Goal: Transaction & Acquisition: Book appointment/travel/reservation

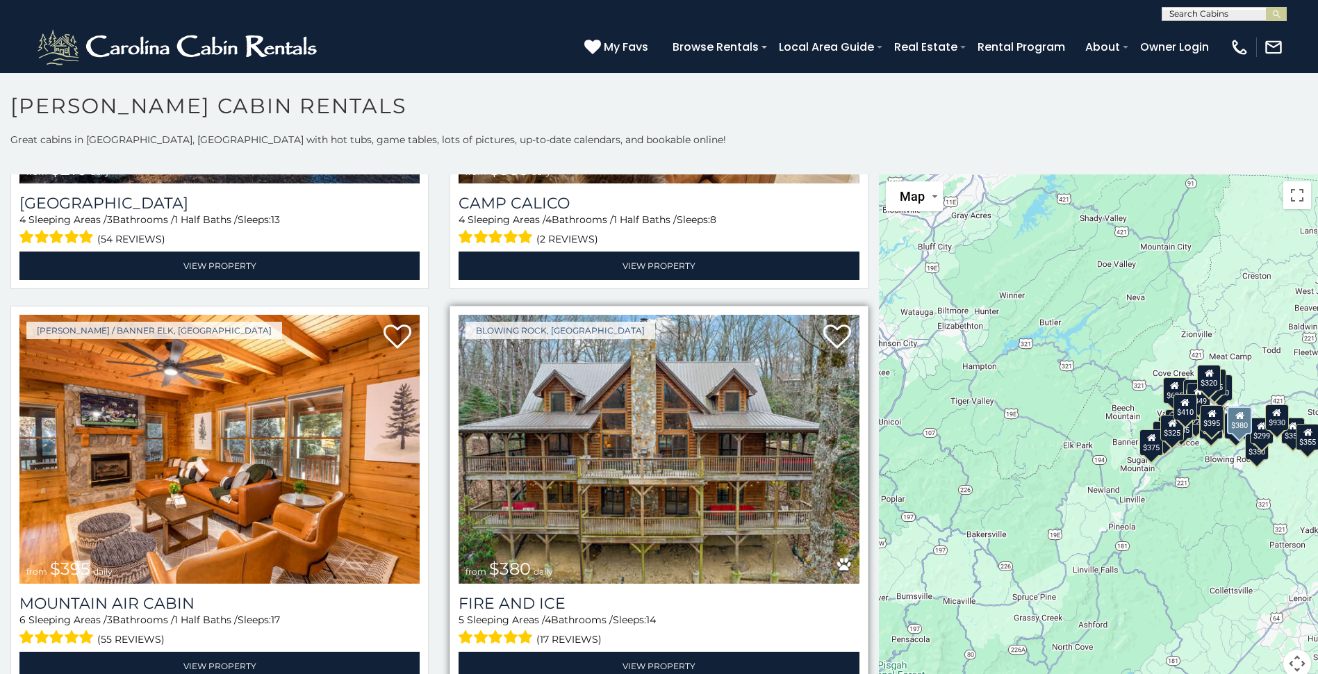
scroll to position [5210, 0]
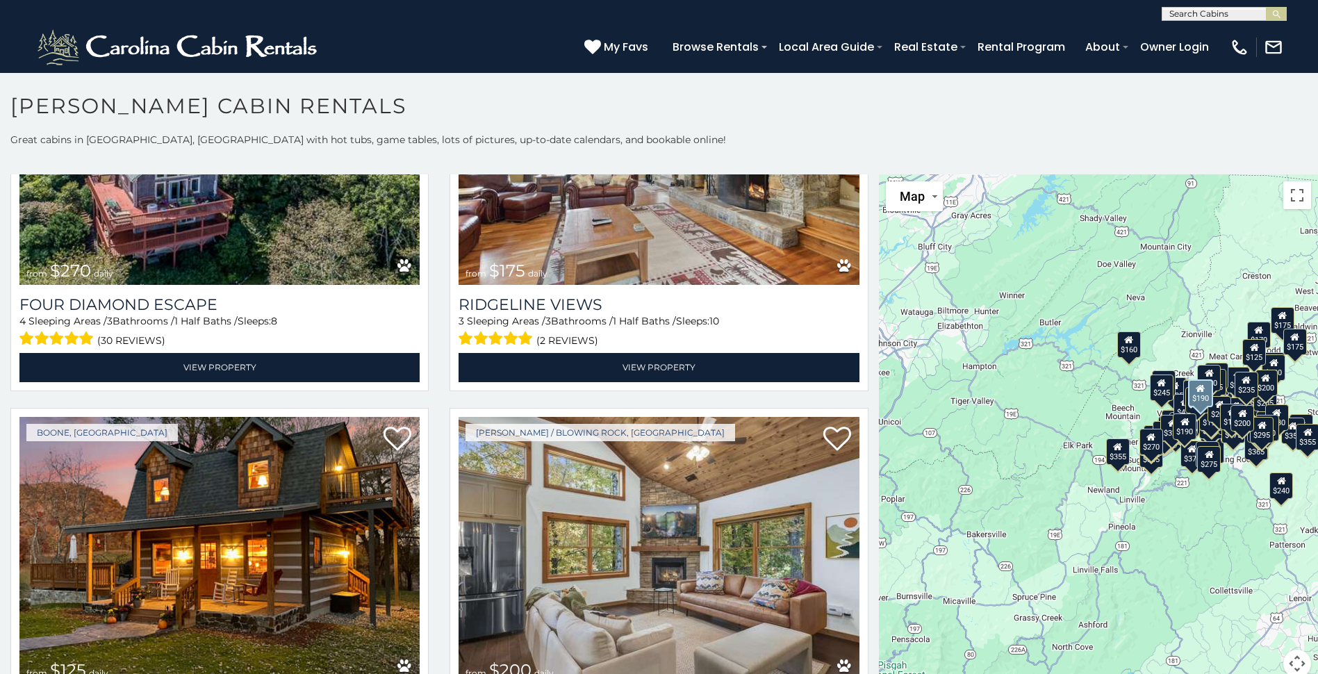
scroll to position [14164, 0]
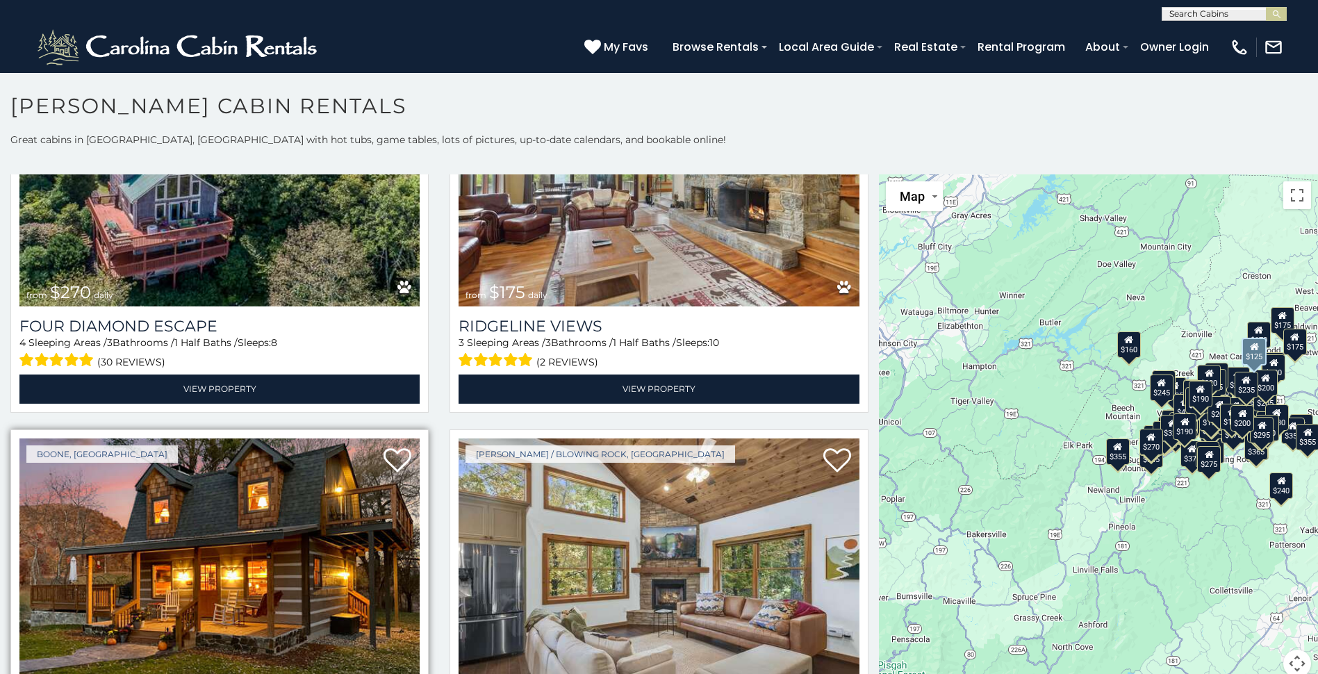
click at [239, 438] on img at bounding box center [219, 572] width 400 height 268
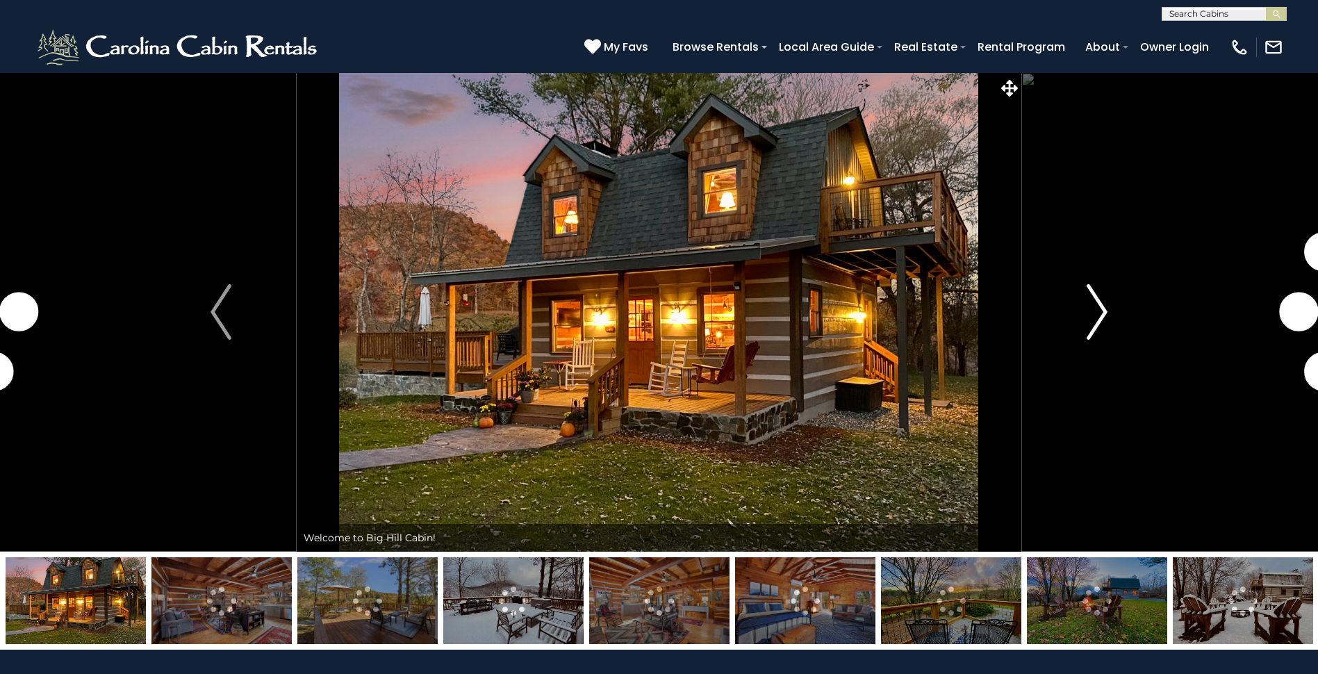
click at [1096, 311] on img "Next" at bounding box center [1097, 312] width 21 height 56
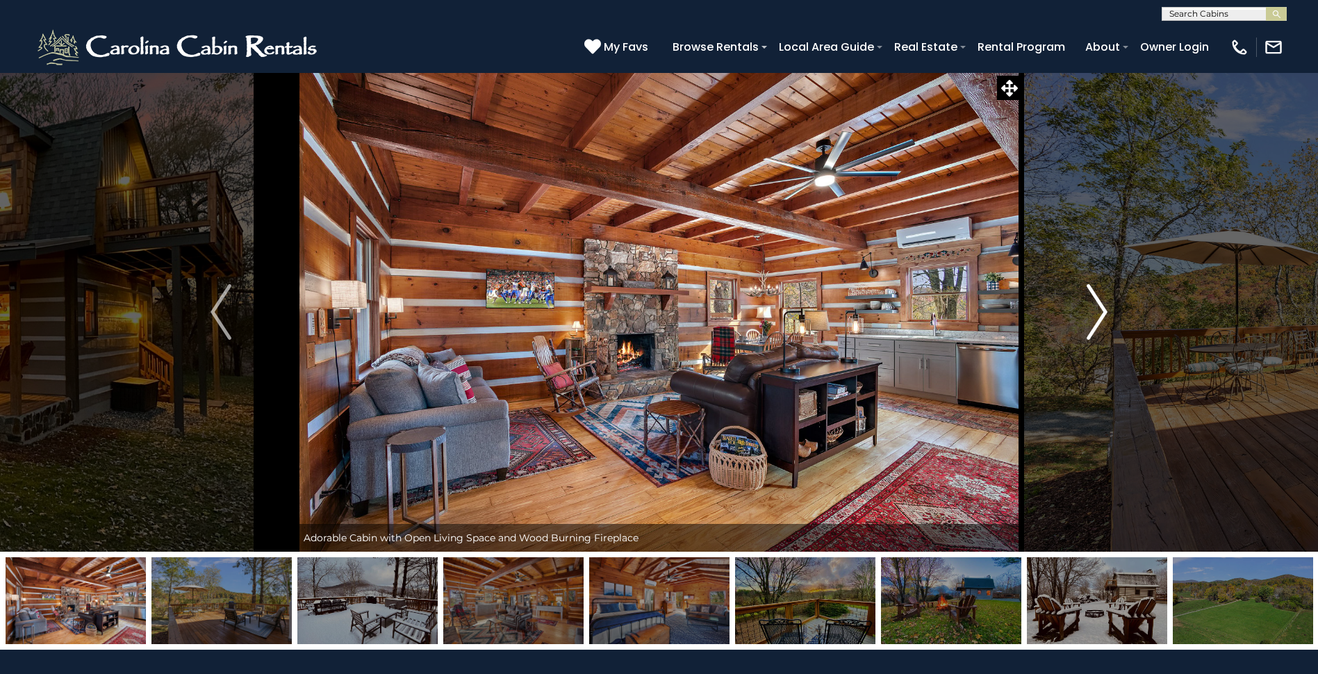
click at [1096, 311] on img "Next" at bounding box center [1097, 312] width 21 height 56
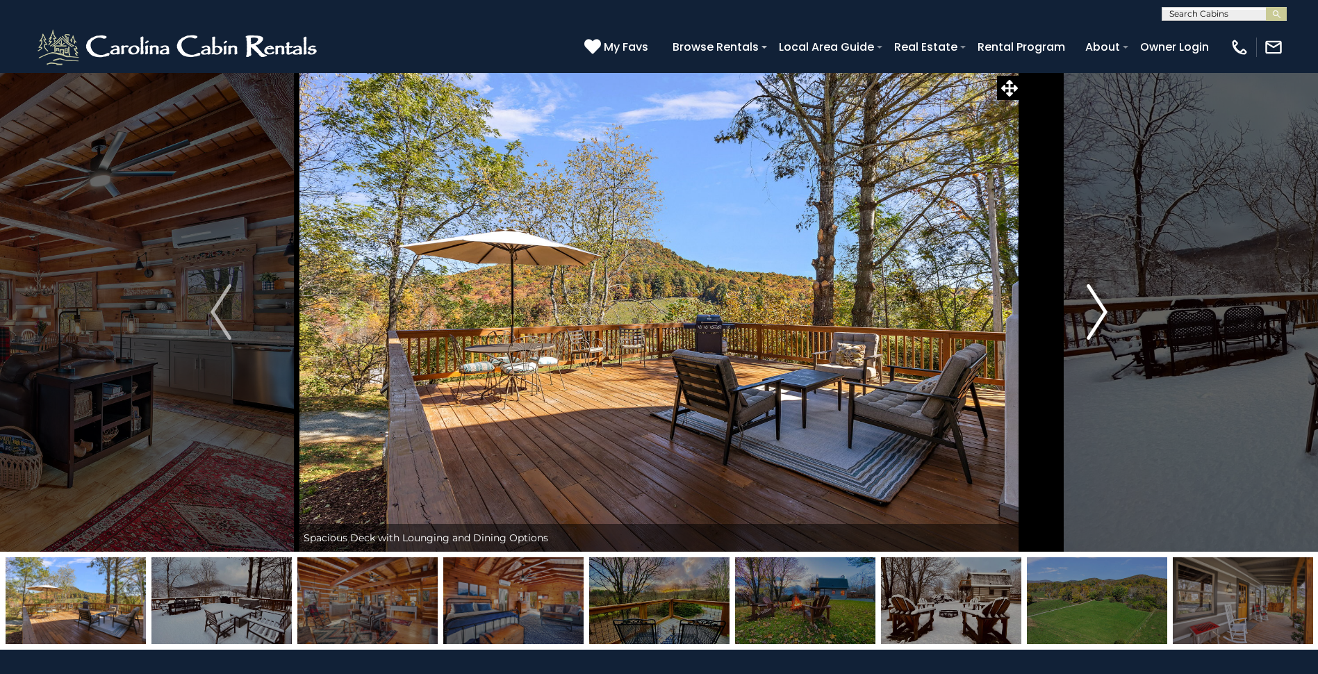
click at [1096, 311] on img "Next" at bounding box center [1097, 312] width 21 height 56
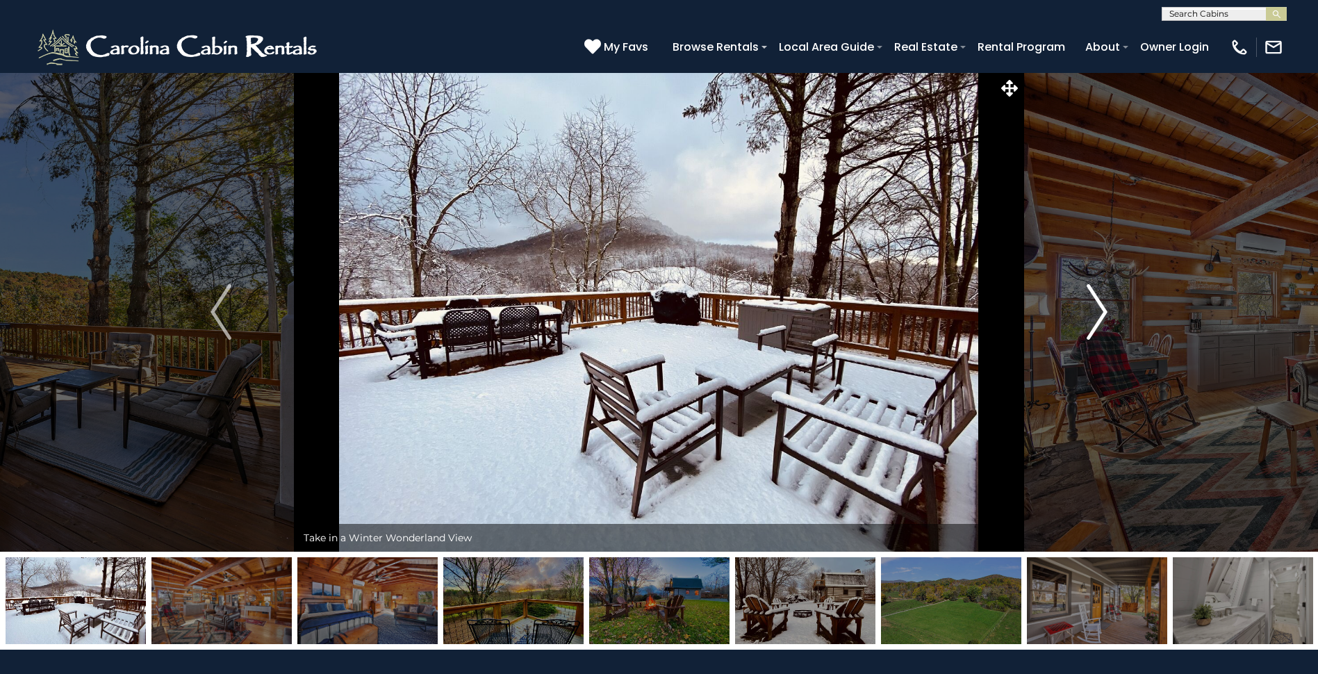
click at [1096, 311] on img "Next" at bounding box center [1097, 312] width 21 height 56
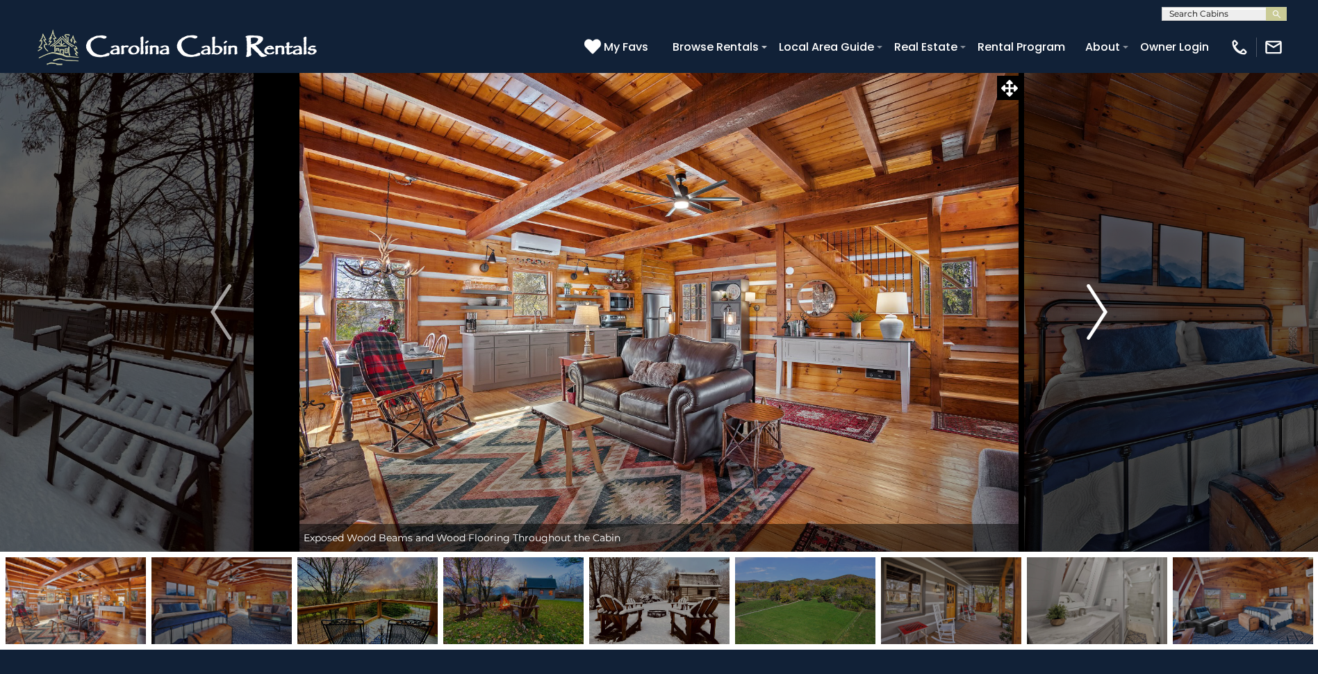
click at [1096, 311] on img "Next" at bounding box center [1097, 312] width 21 height 56
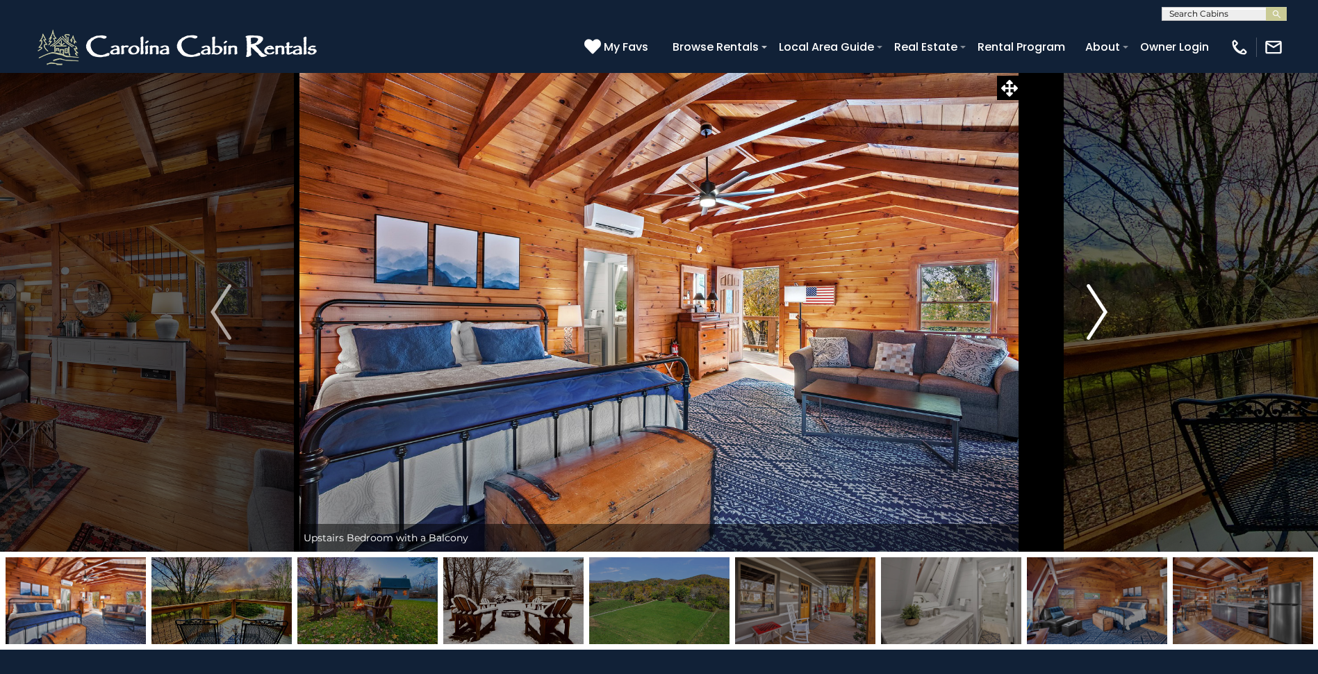
click at [1096, 311] on img "Next" at bounding box center [1097, 312] width 21 height 56
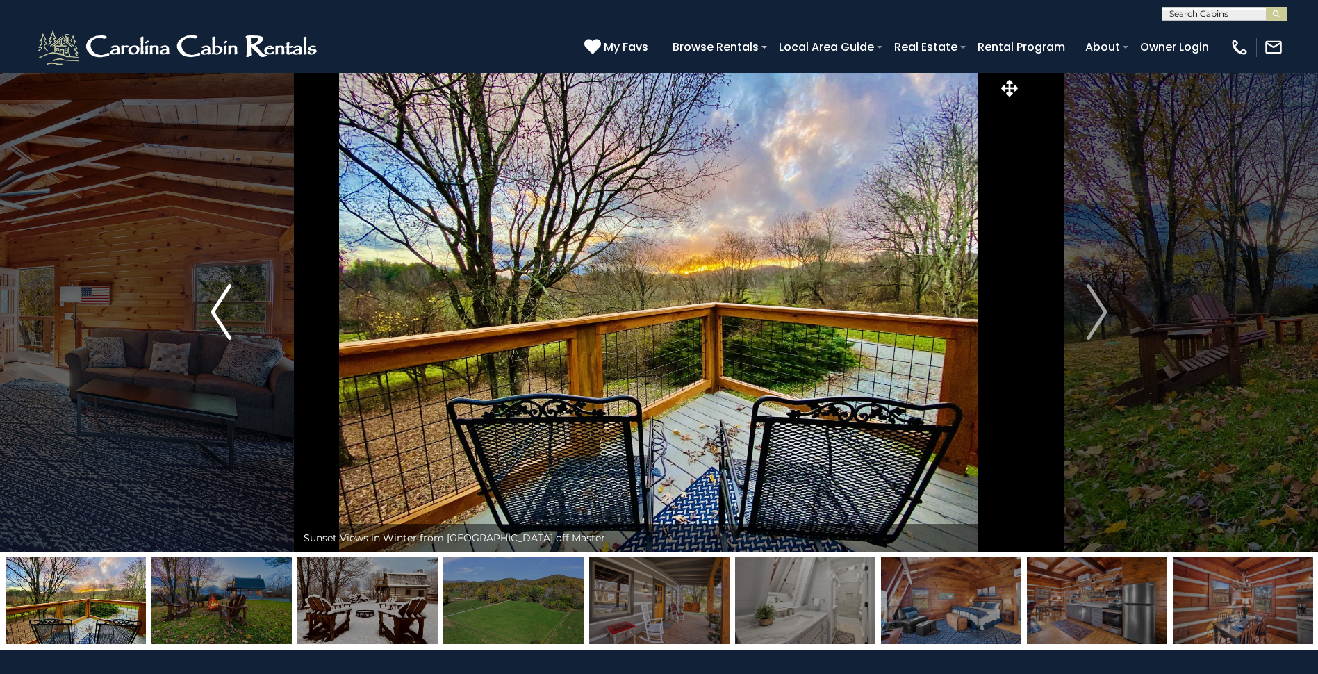
click at [212, 320] on img "Previous" at bounding box center [220, 312] width 21 height 56
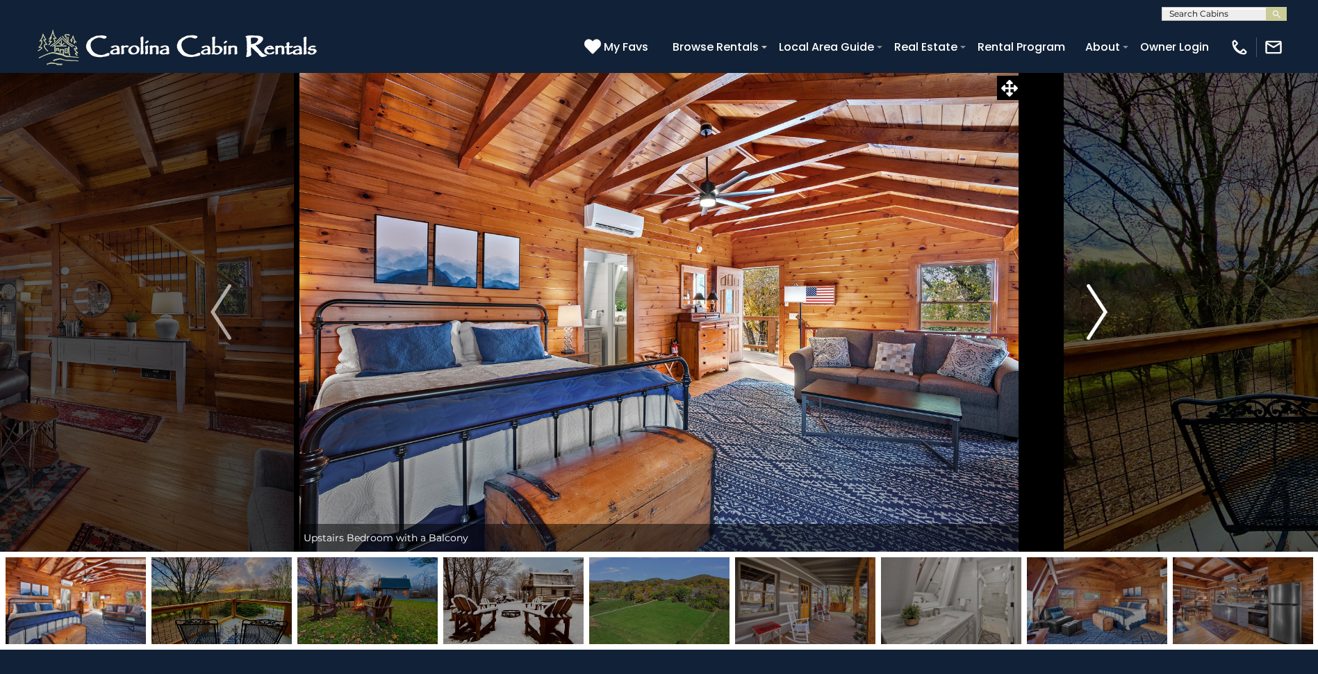
click at [1100, 317] on img "Next" at bounding box center [1097, 312] width 21 height 56
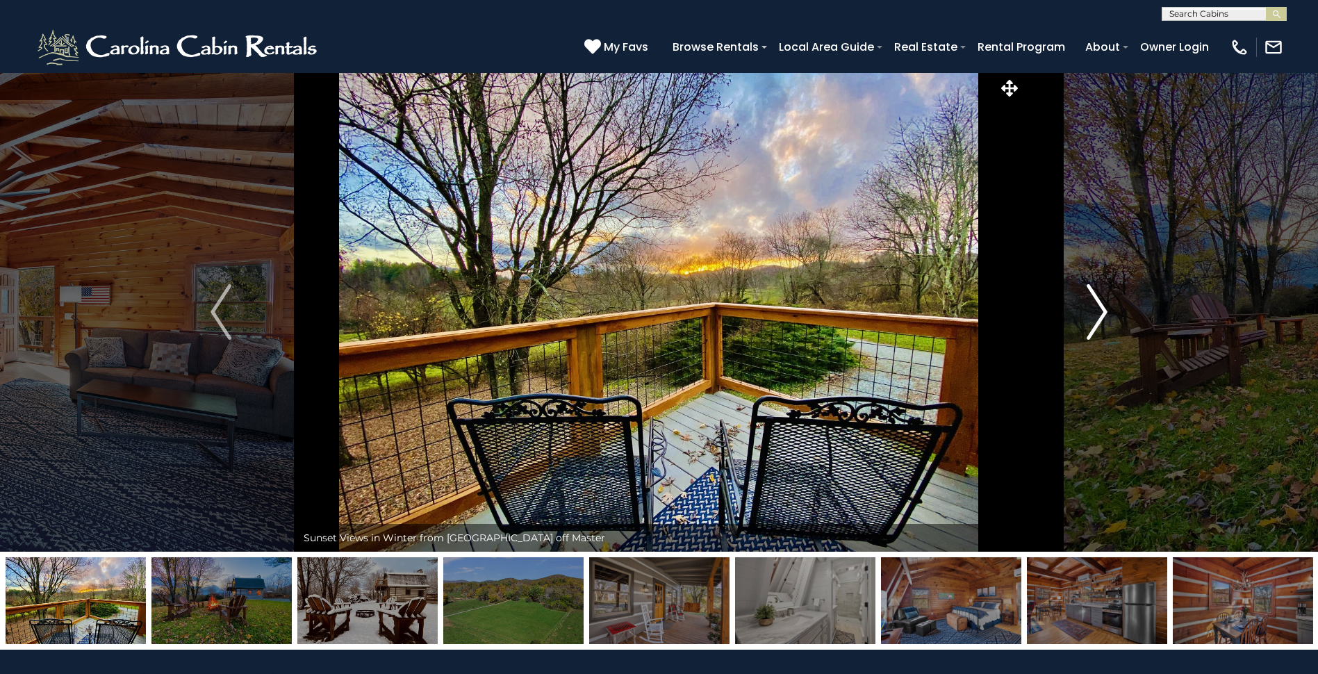
click at [1100, 317] on img "Next" at bounding box center [1097, 312] width 21 height 56
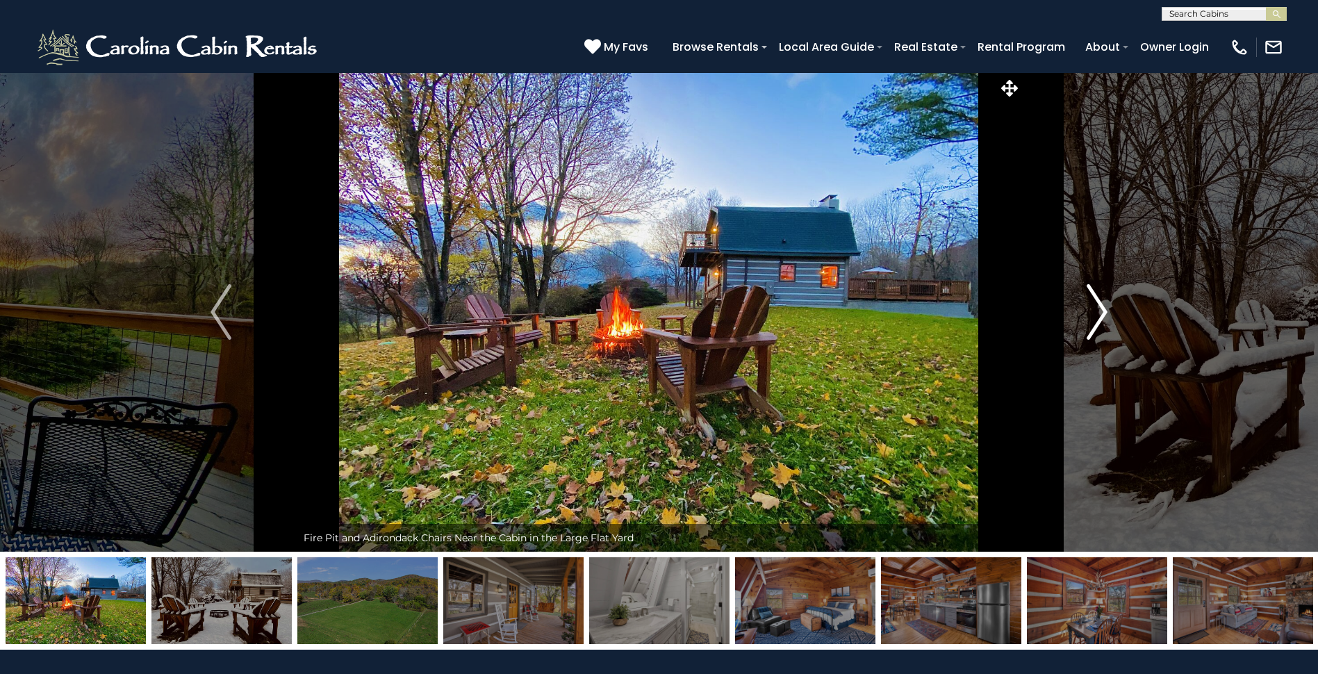
click at [1100, 317] on img "Next" at bounding box center [1097, 312] width 21 height 56
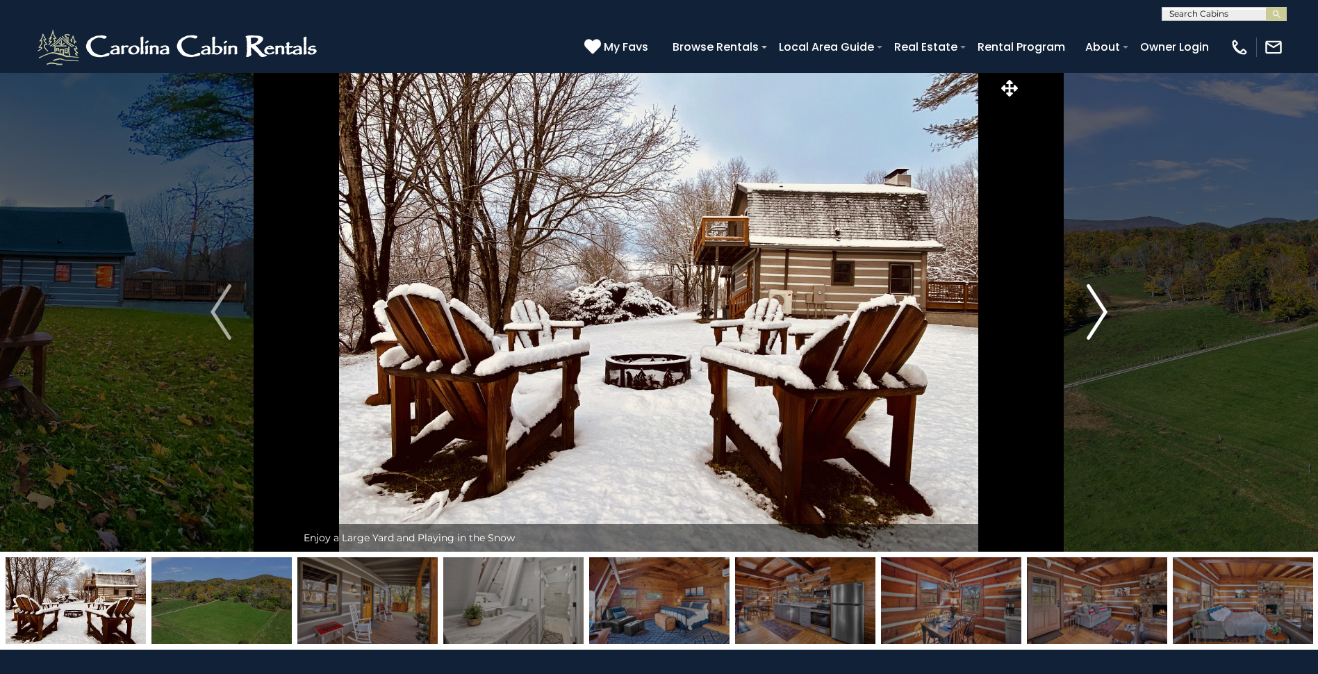
click at [1100, 317] on img "Next" at bounding box center [1097, 312] width 21 height 56
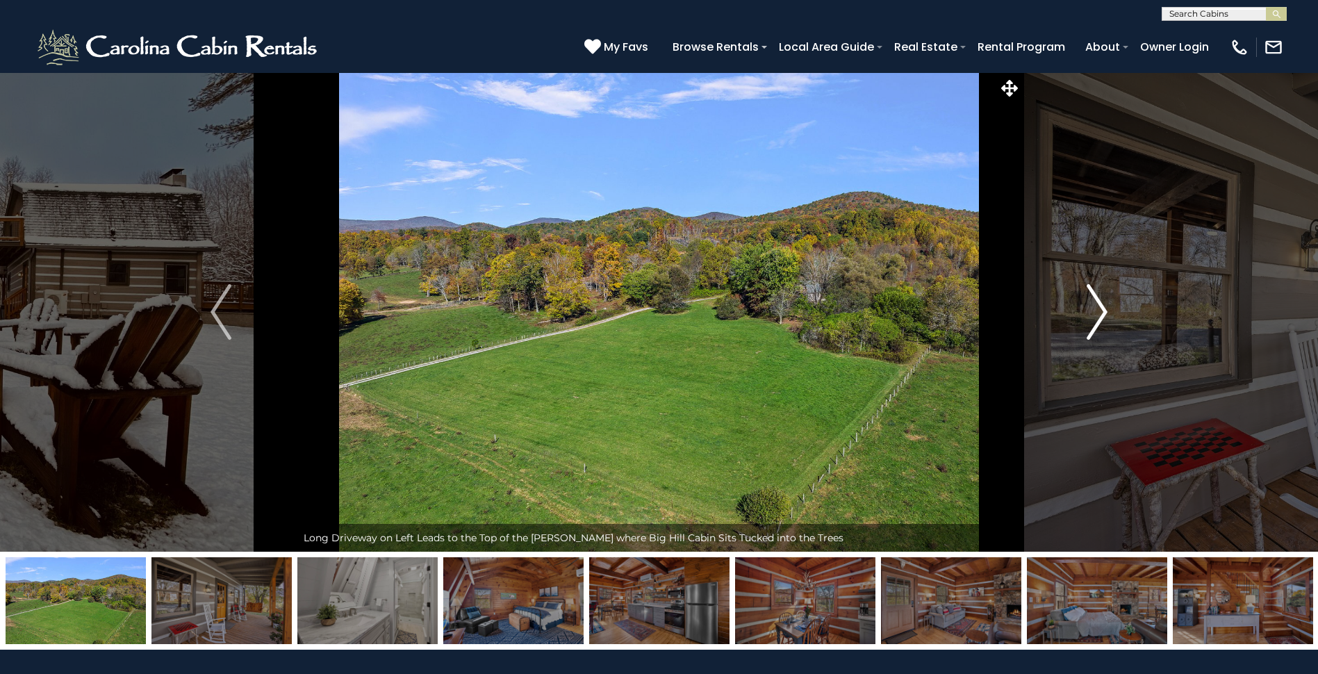
click at [1100, 317] on img "Next" at bounding box center [1097, 312] width 21 height 56
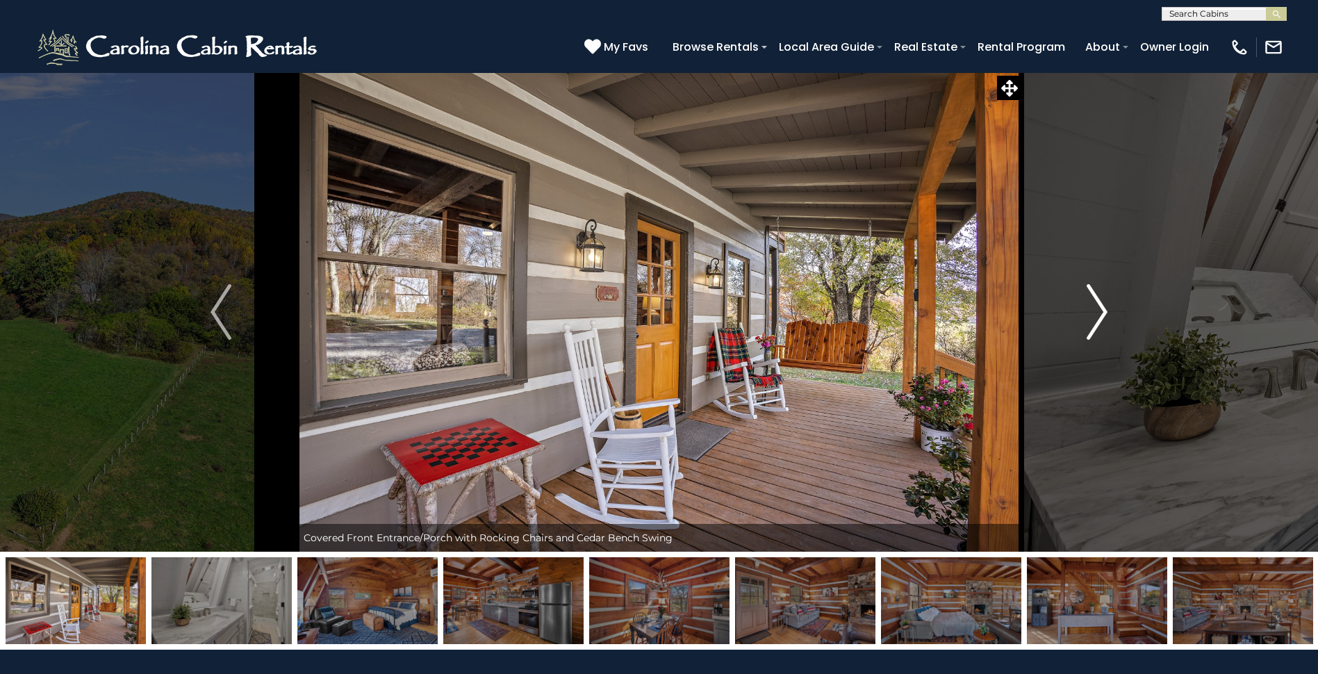
click at [1100, 317] on img "Next" at bounding box center [1097, 312] width 21 height 56
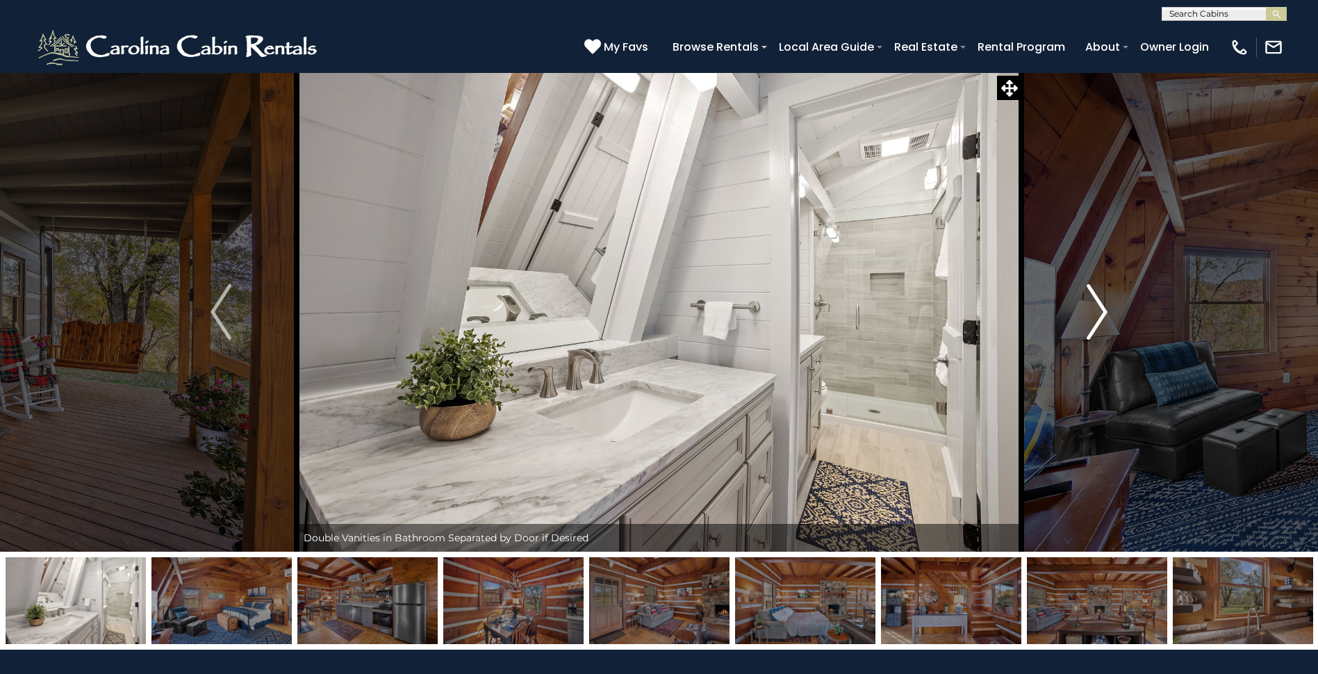
click at [1100, 317] on img "Next" at bounding box center [1097, 312] width 21 height 56
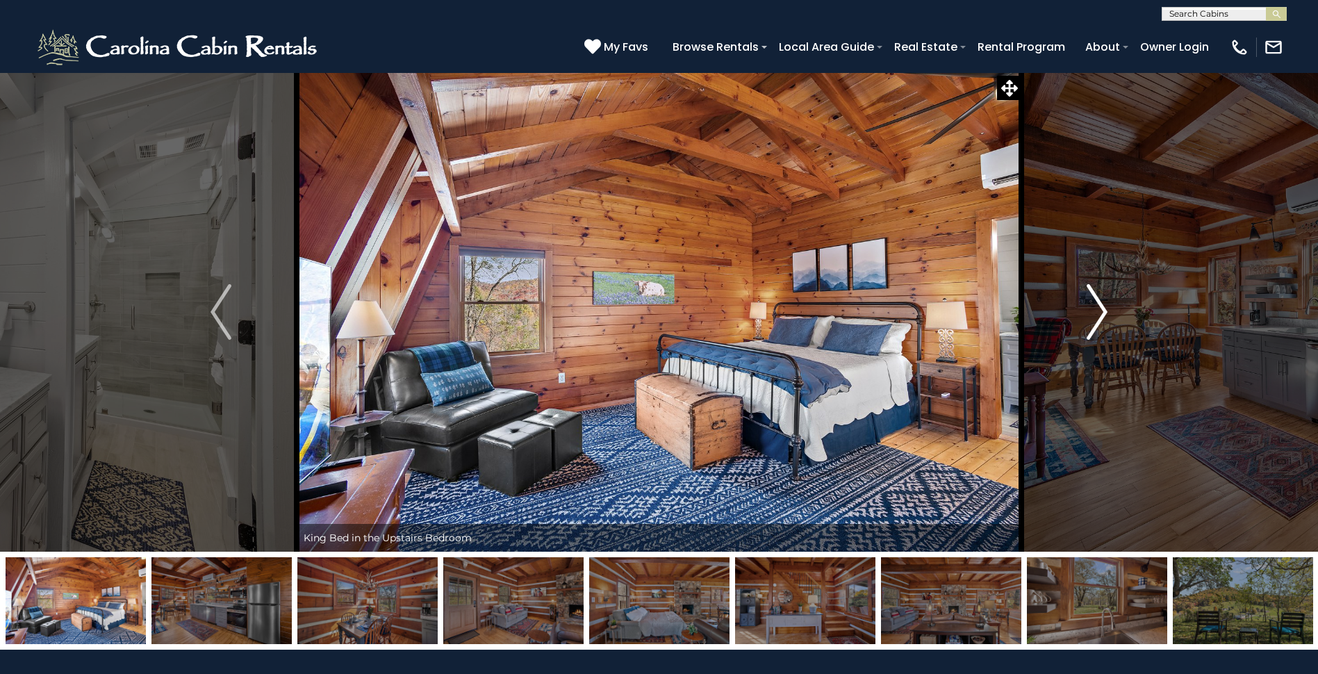
click at [1100, 317] on img "Next" at bounding box center [1097, 312] width 21 height 56
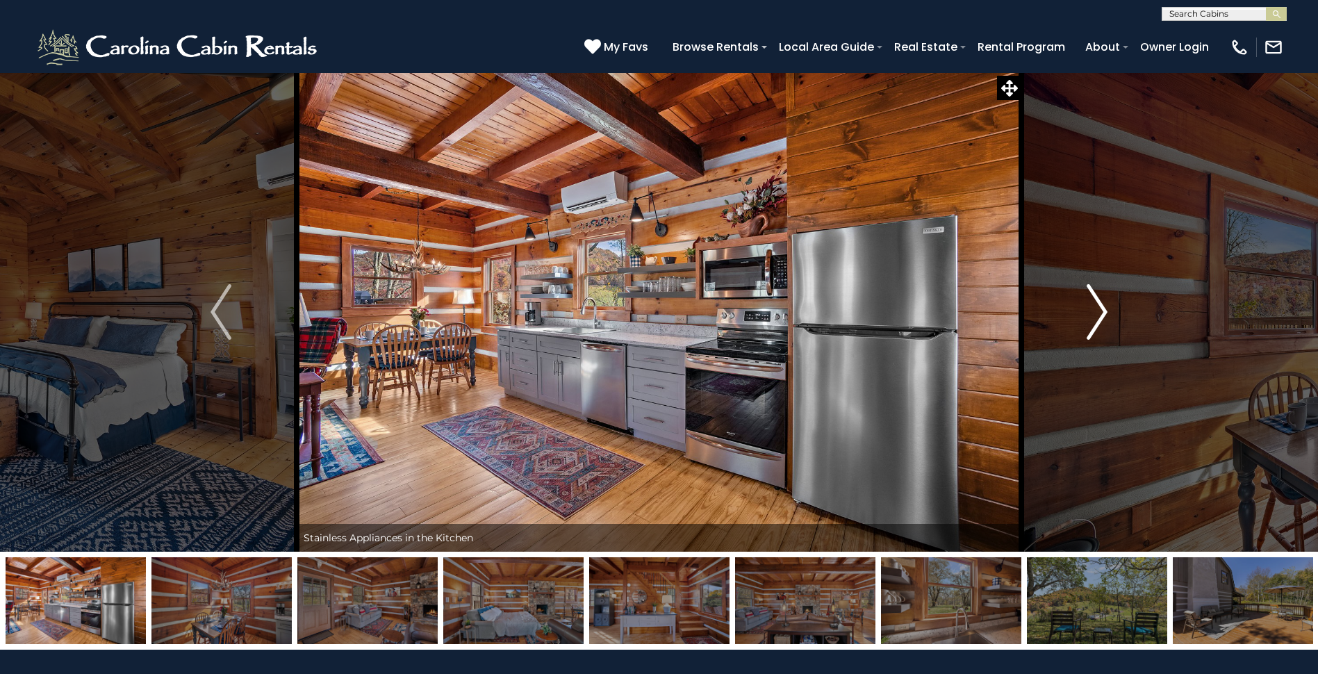
click at [1100, 317] on img "Next" at bounding box center [1097, 312] width 21 height 56
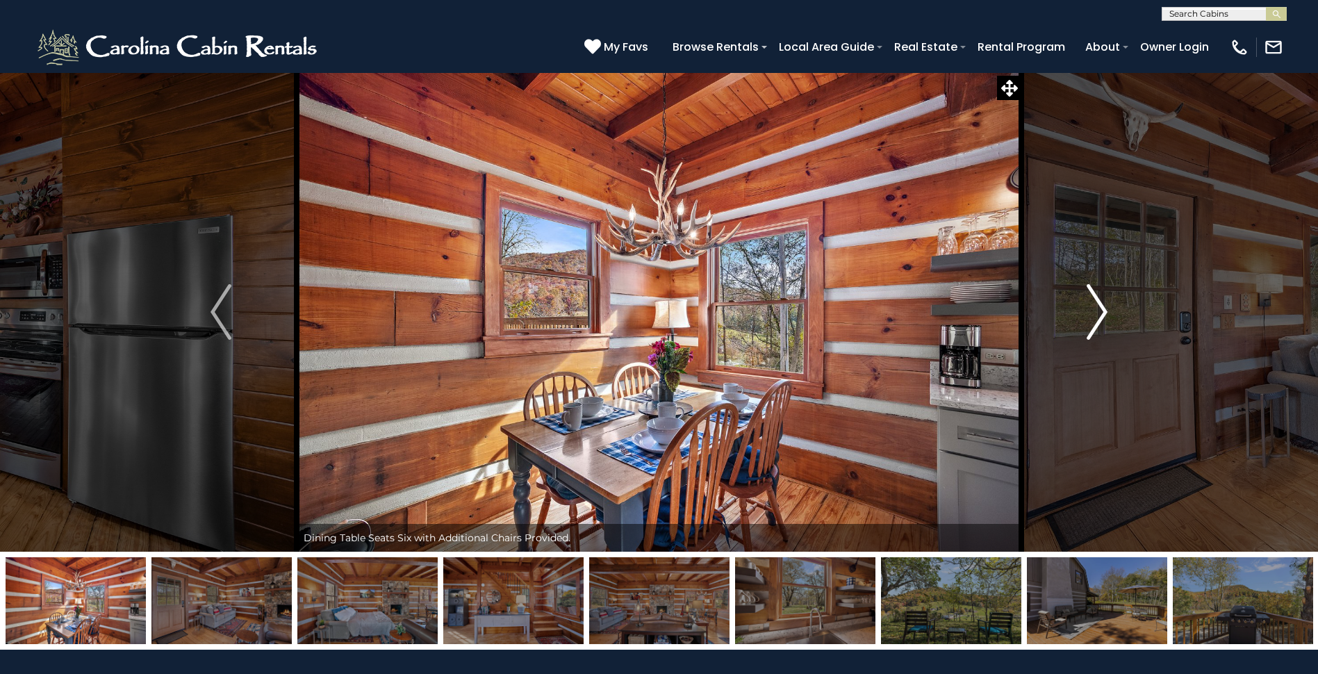
click at [1100, 317] on img "Next" at bounding box center [1097, 312] width 21 height 56
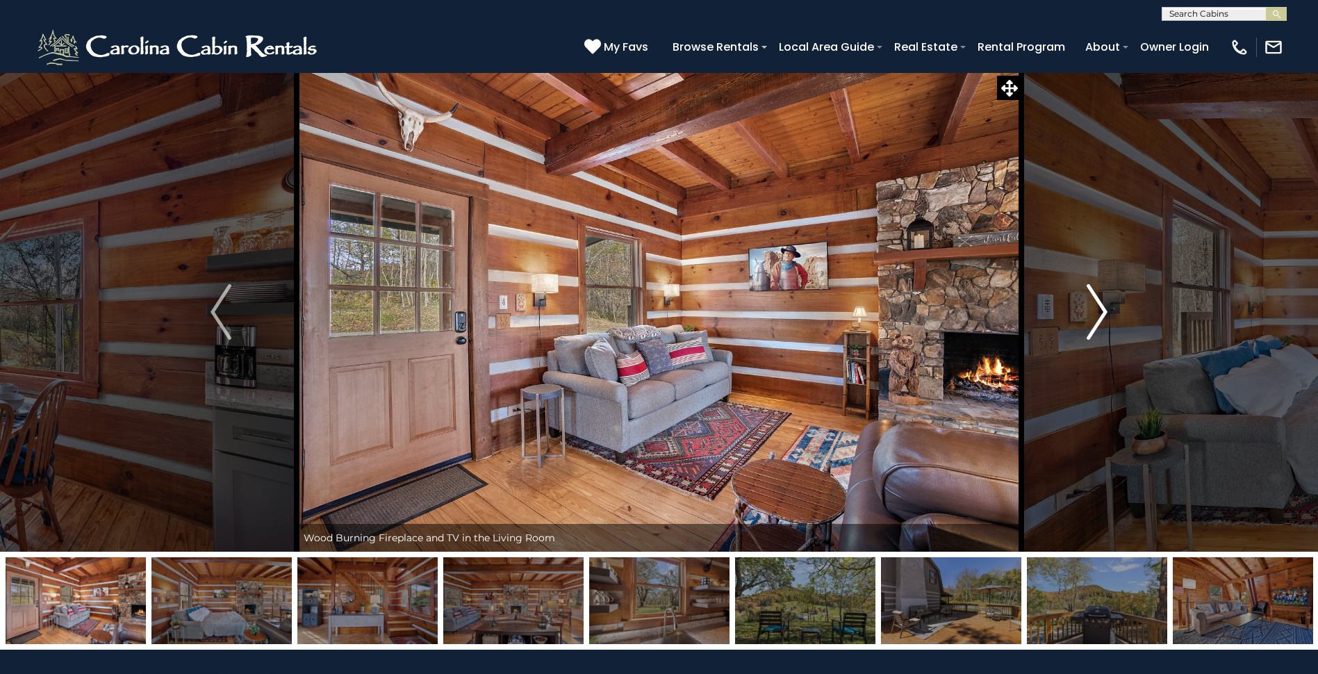
click at [1100, 317] on img "Next" at bounding box center [1097, 312] width 21 height 56
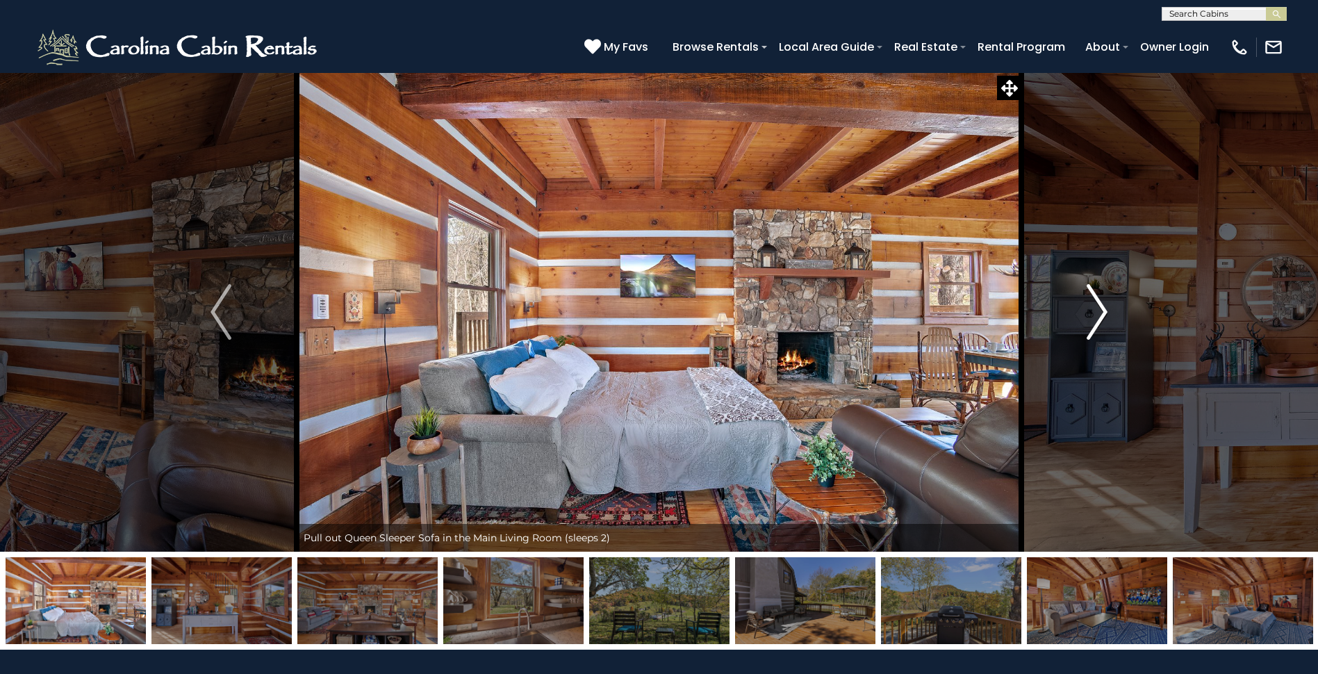
click at [1100, 317] on img "Next" at bounding box center [1097, 312] width 21 height 56
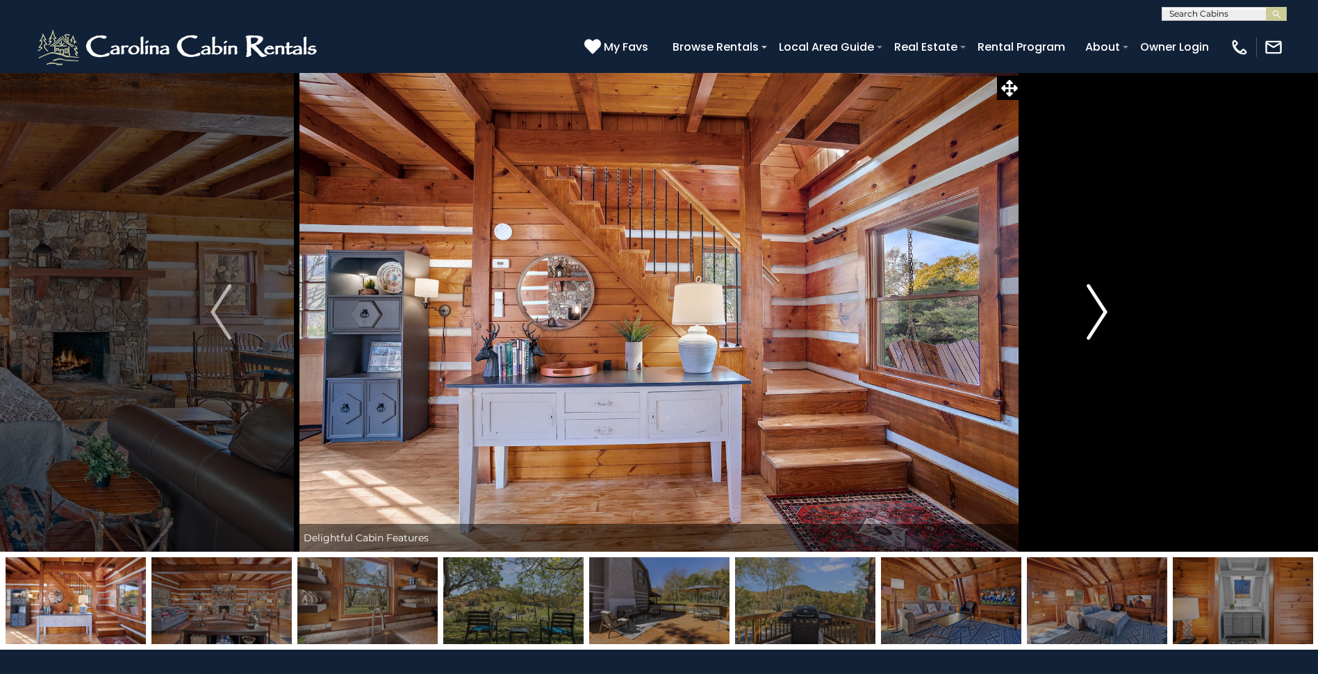
click at [1100, 317] on img "Next" at bounding box center [1097, 312] width 21 height 56
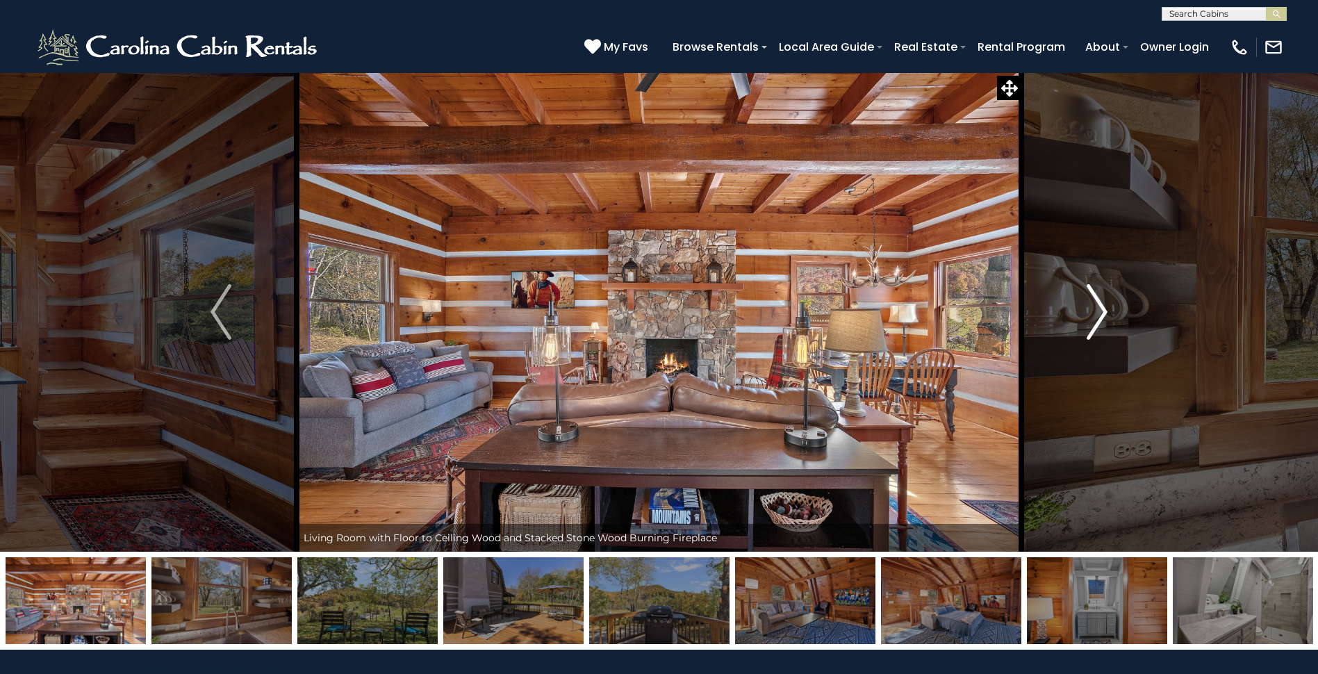
click at [1100, 317] on img "Next" at bounding box center [1097, 312] width 21 height 56
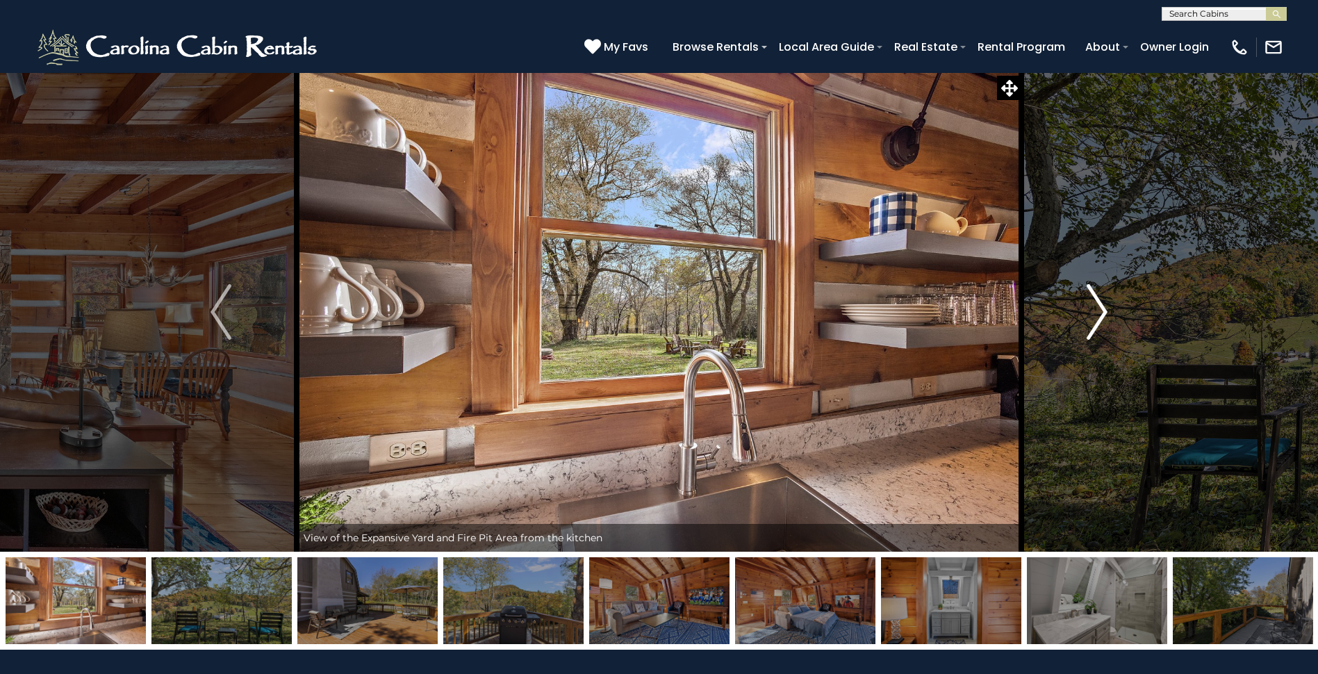
click at [1100, 317] on img "Next" at bounding box center [1097, 312] width 21 height 56
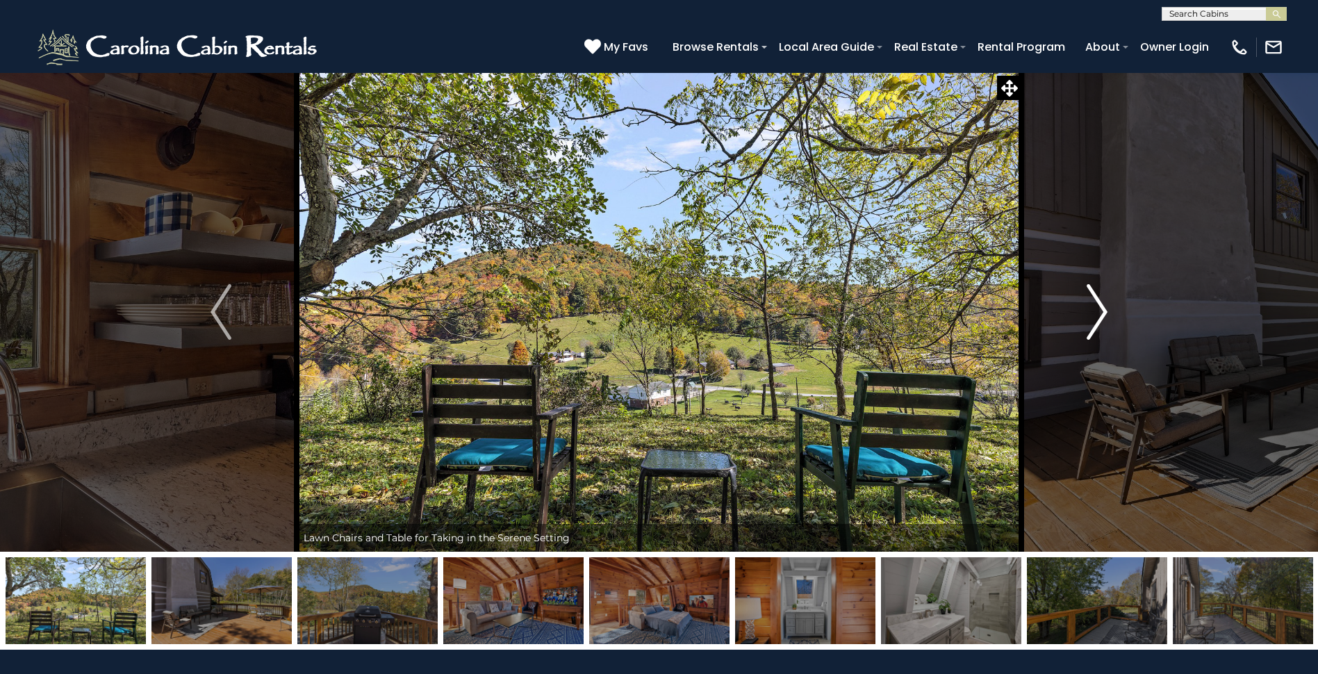
click at [1100, 317] on img "Next" at bounding box center [1097, 312] width 21 height 56
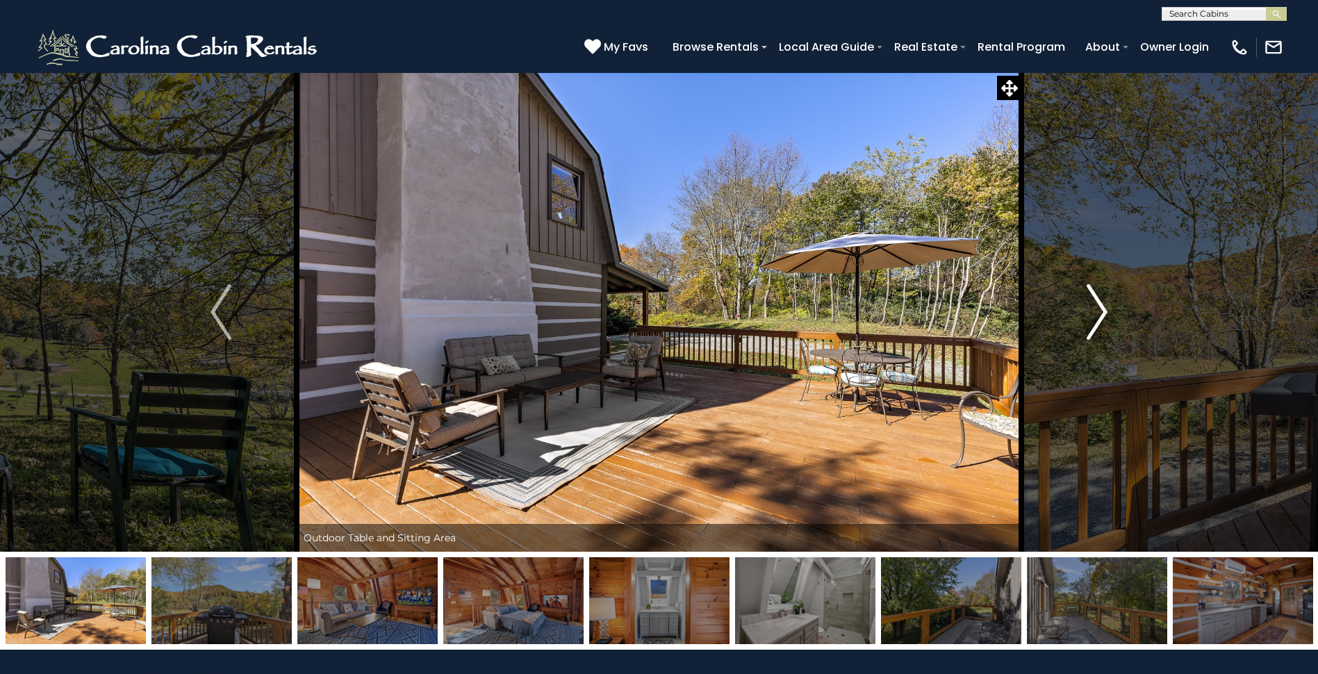
click at [1100, 317] on img "Next" at bounding box center [1097, 312] width 21 height 56
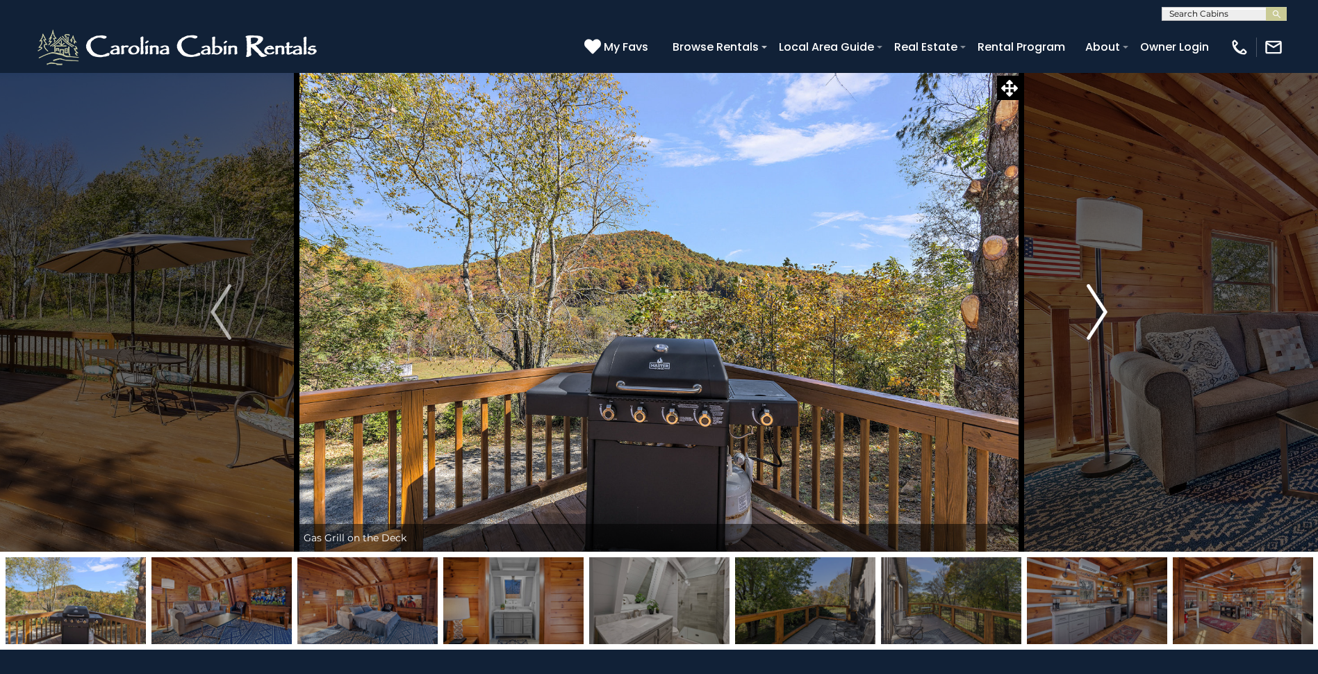
click at [1100, 317] on img "Next" at bounding box center [1097, 312] width 21 height 56
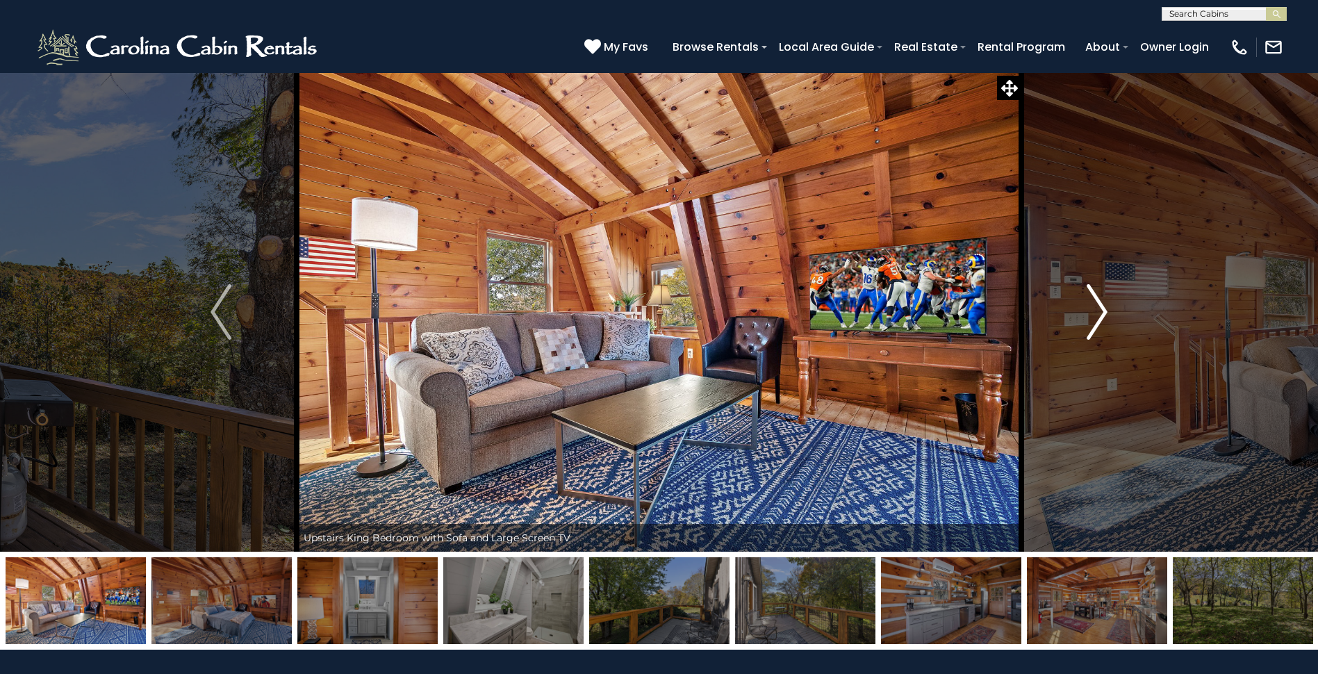
click at [1100, 317] on img "Next" at bounding box center [1097, 312] width 21 height 56
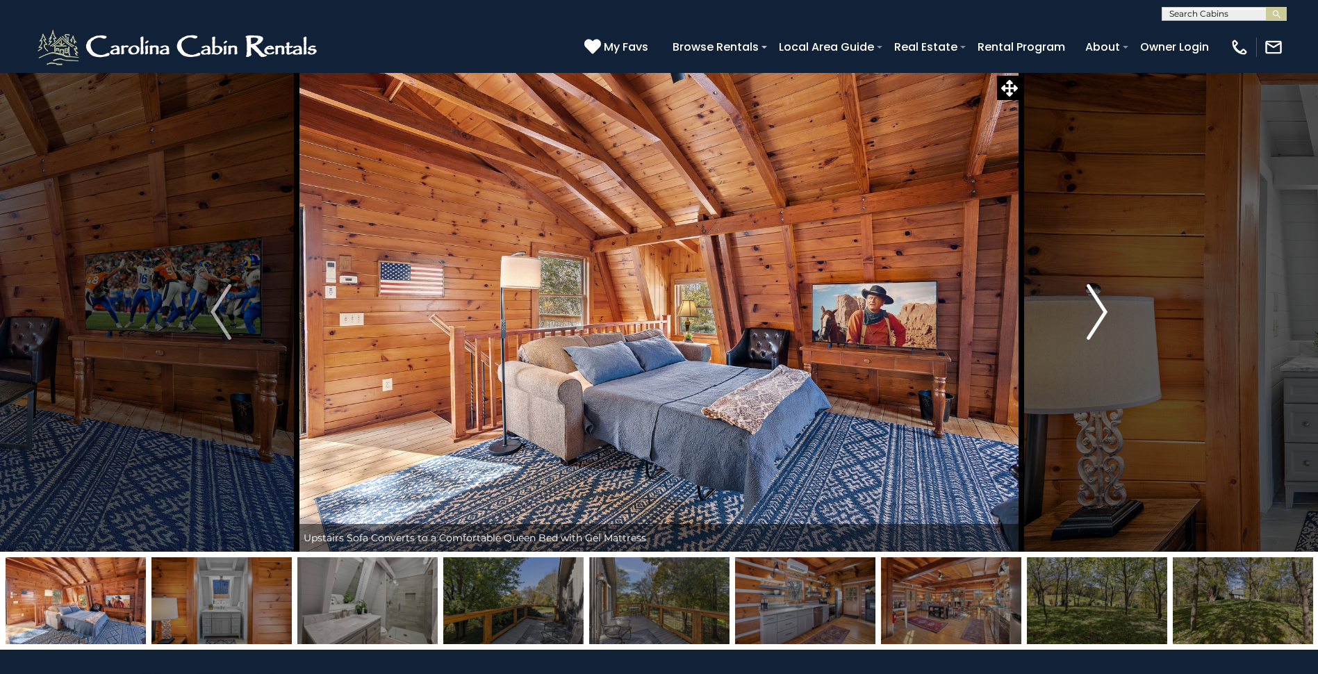
click at [1100, 317] on img "Next" at bounding box center [1097, 312] width 21 height 56
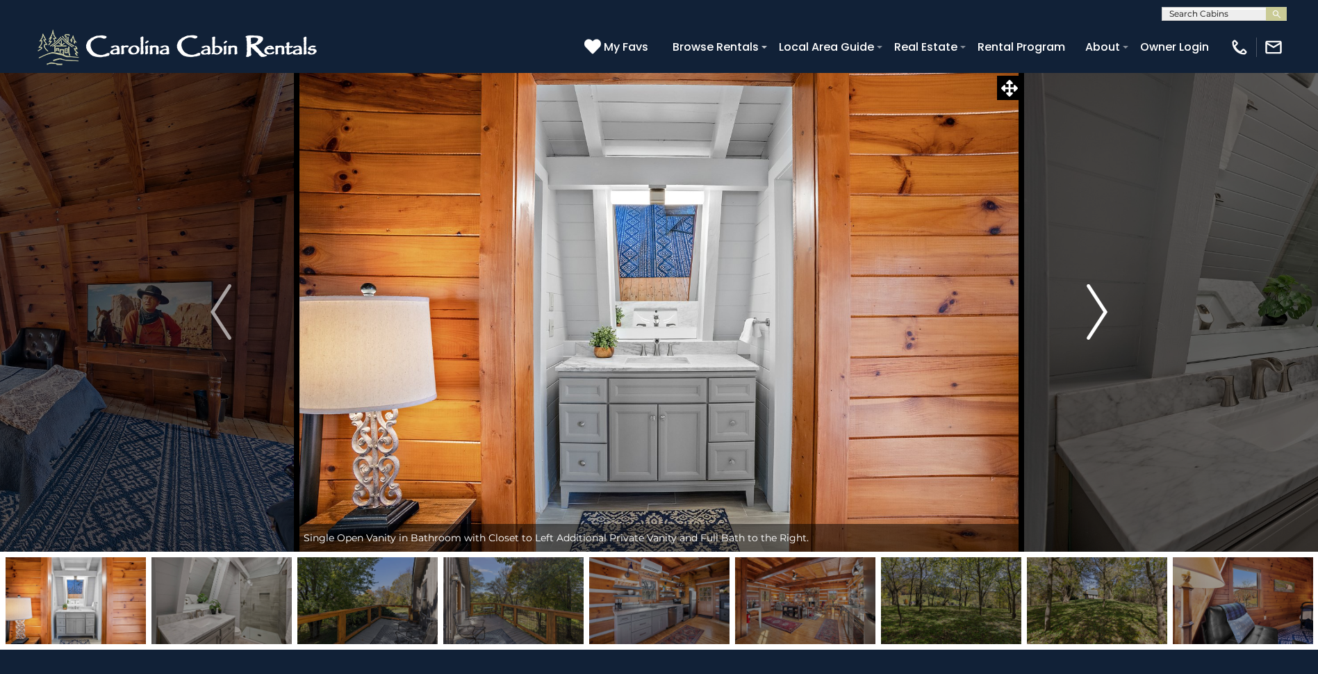
click at [1100, 317] on img "Next" at bounding box center [1097, 312] width 21 height 56
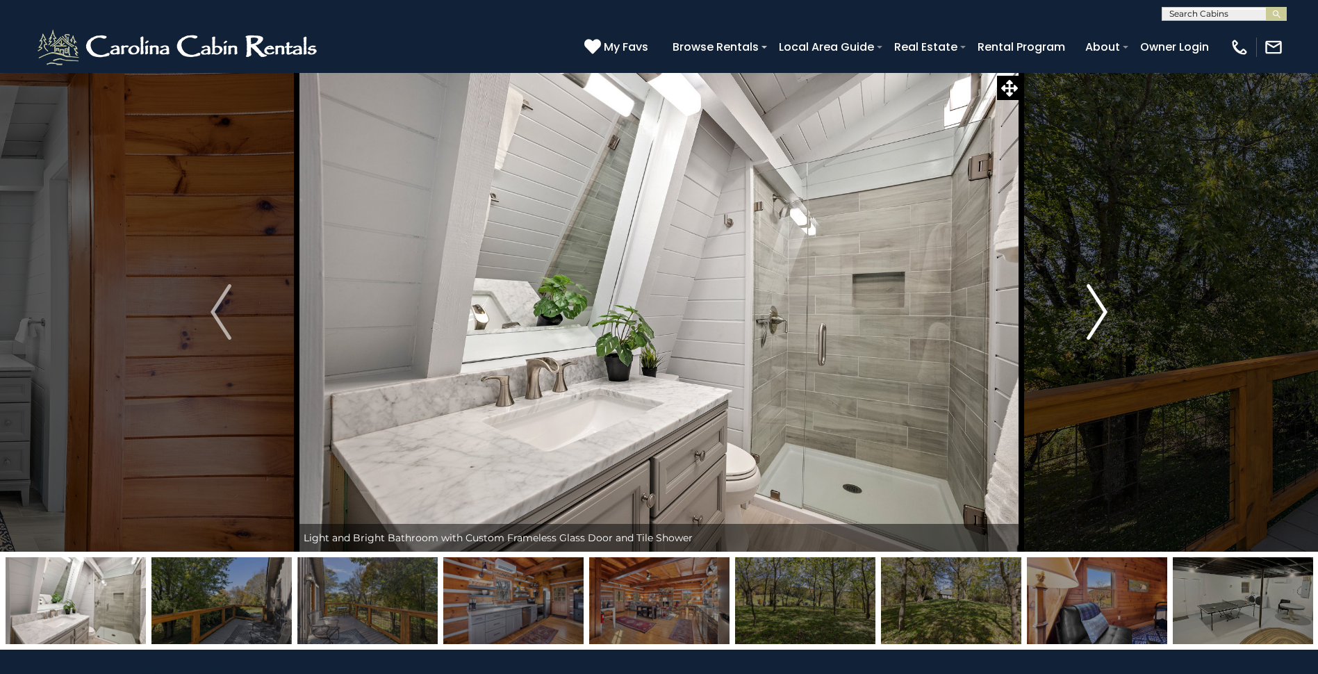
click at [1100, 317] on img "Next" at bounding box center [1097, 312] width 21 height 56
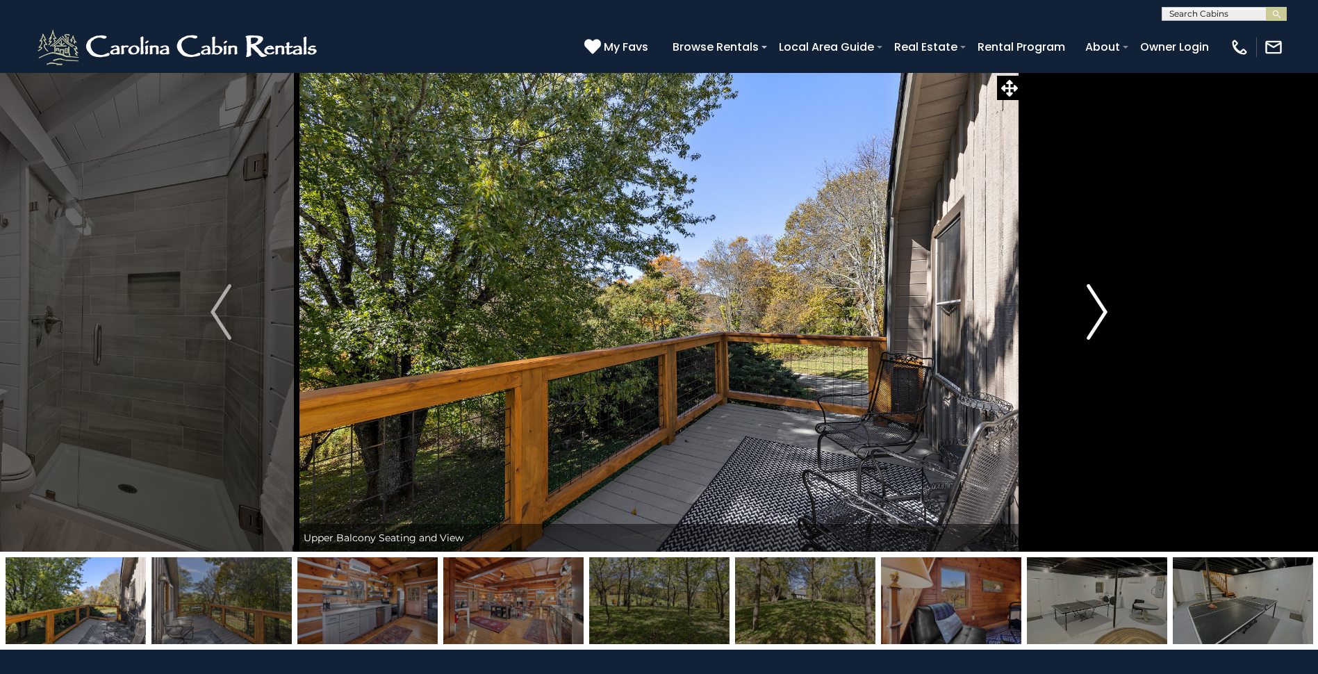
click at [1100, 317] on img "Next" at bounding box center [1097, 312] width 21 height 56
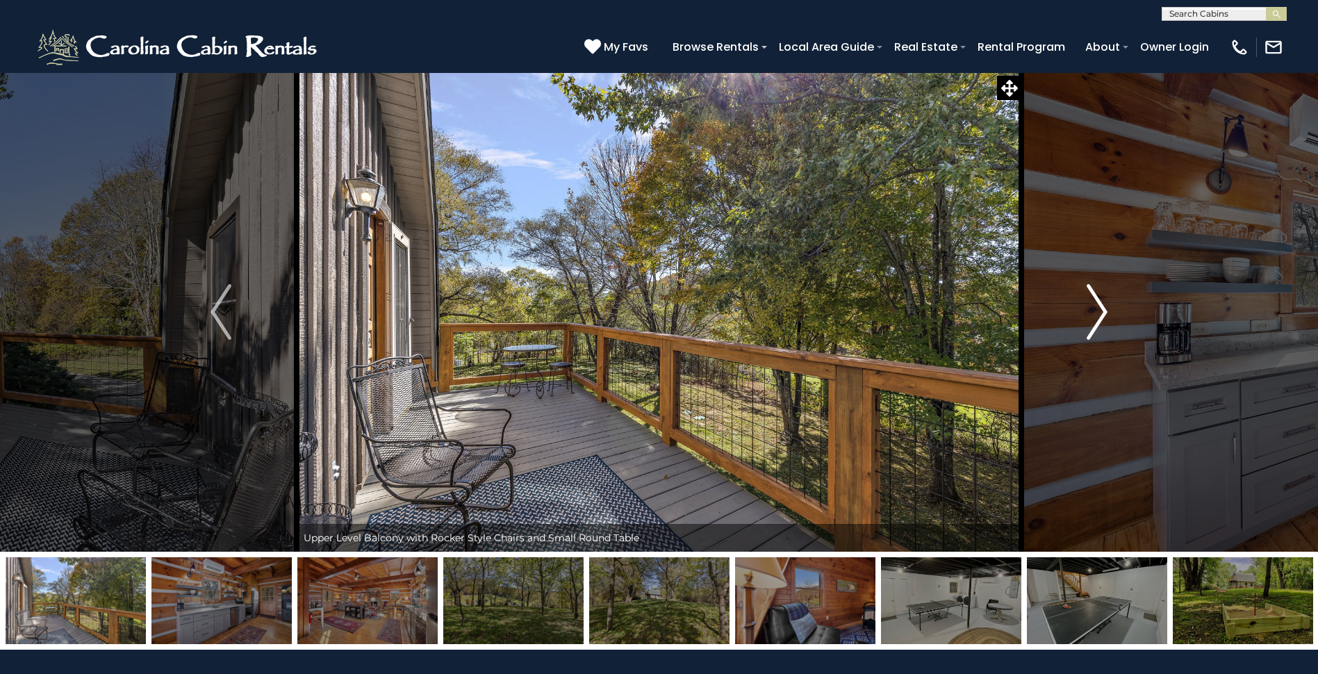
click at [1100, 317] on img "Next" at bounding box center [1097, 312] width 21 height 56
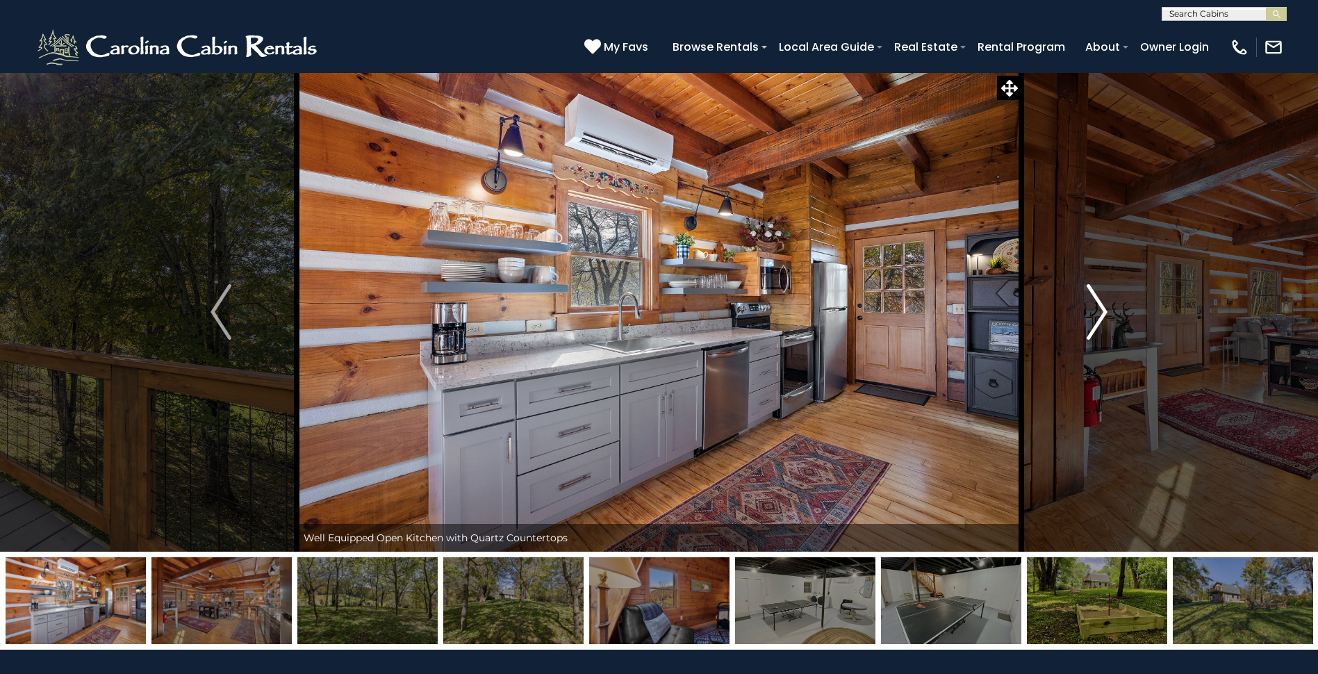
click at [1100, 317] on img "Next" at bounding box center [1097, 312] width 21 height 56
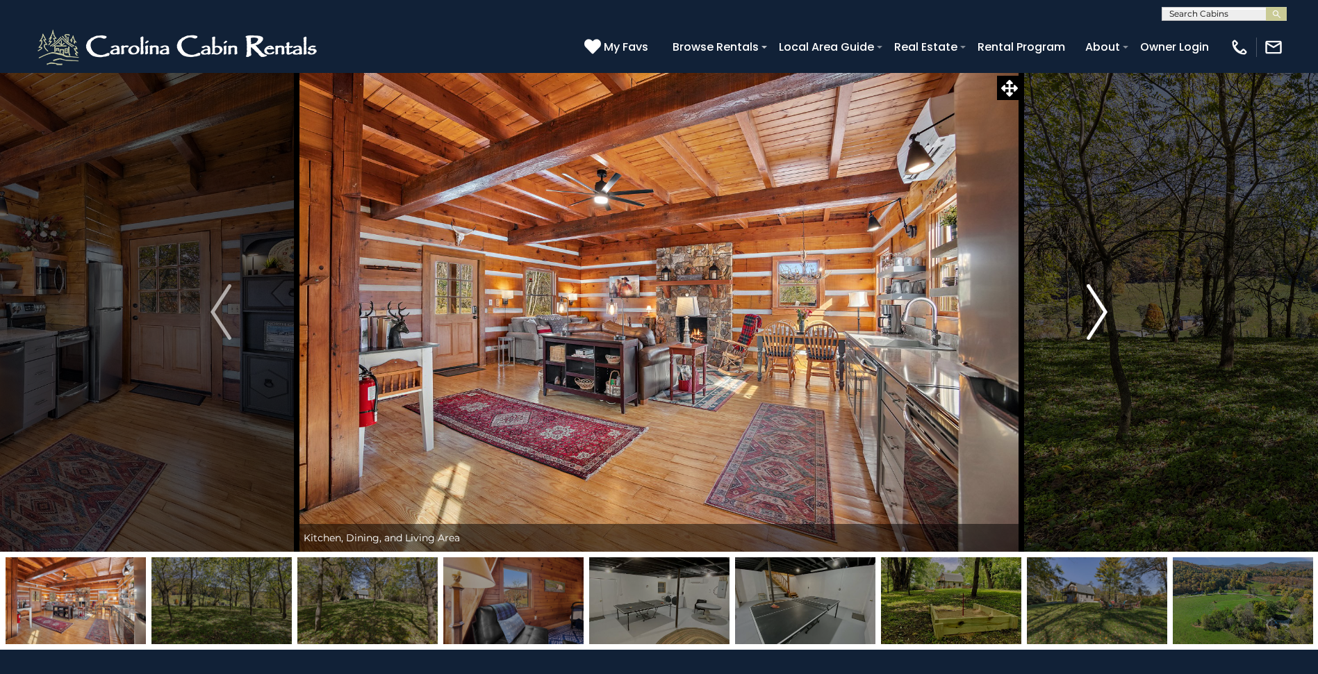
click at [1100, 317] on img "Next" at bounding box center [1097, 312] width 21 height 56
